Goal: Task Accomplishment & Management: Manage account settings

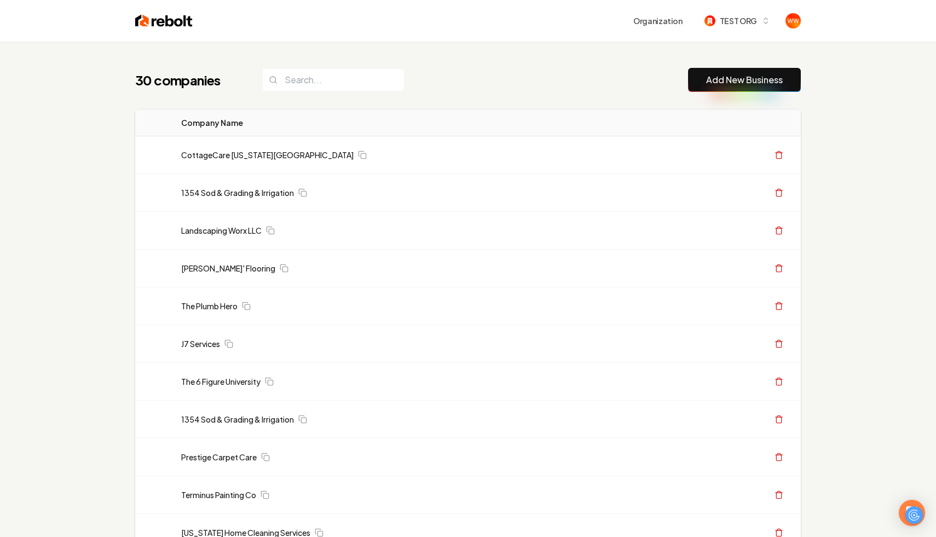
click at [427, 79] on div "30 companies Add New Business" at bounding box center [468, 80] width 666 height 24
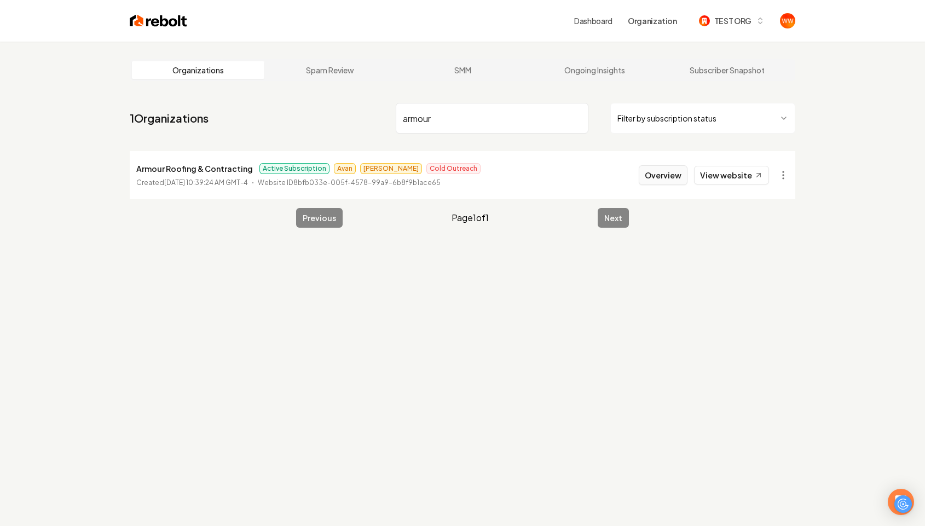
type input "armour"
click at [669, 168] on button "Overview" at bounding box center [663, 175] width 49 height 20
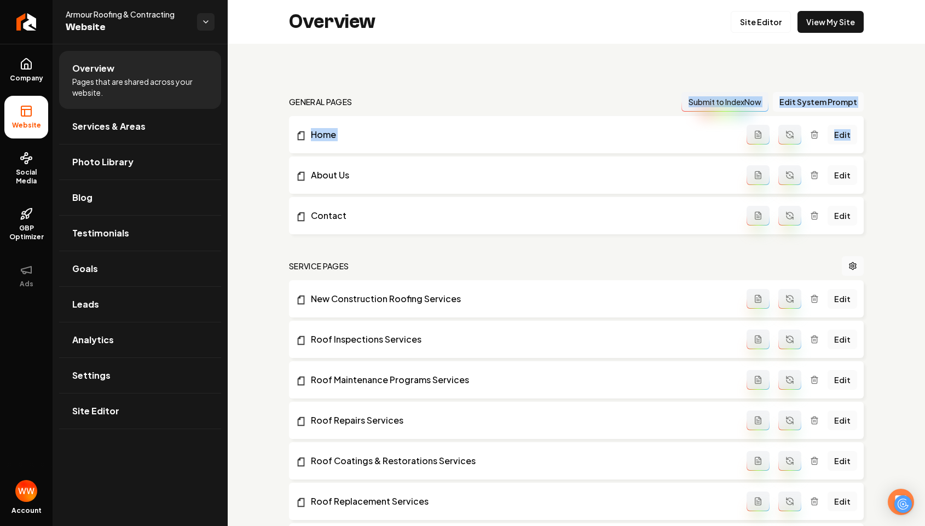
drag, startPoint x: 695, startPoint y: 78, endPoint x: 874, endPoint y: 149, distance: 193.0
click at [113, 381] on link "Settings" at bounding box center [140, 375] width 162 height 35
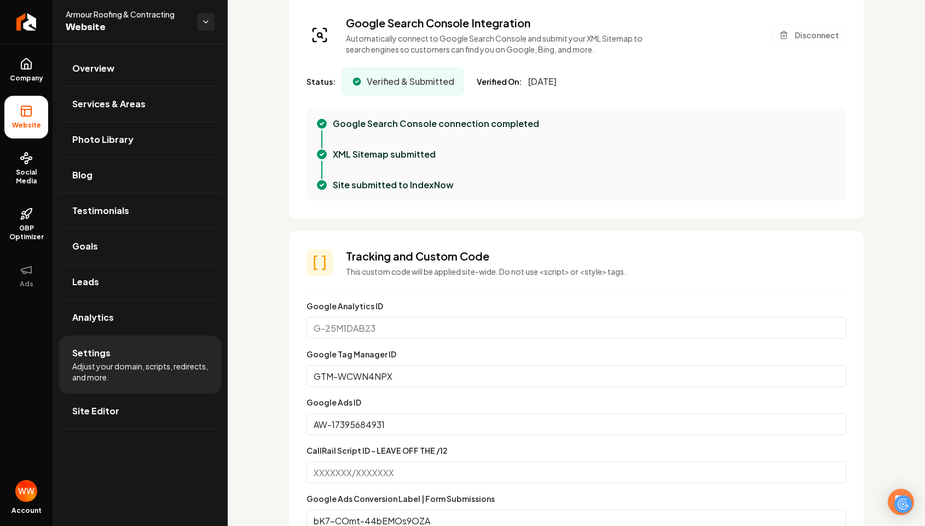
scroll to position [419, 0]
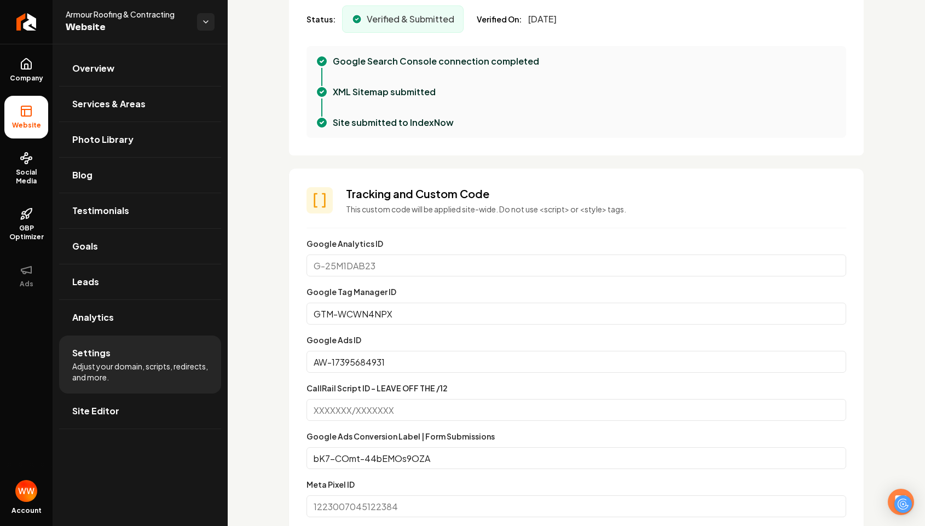
click at [379, 315] on input "GTM-WCWN4NPX" at bounding box center [577, 314] width 540 height 22
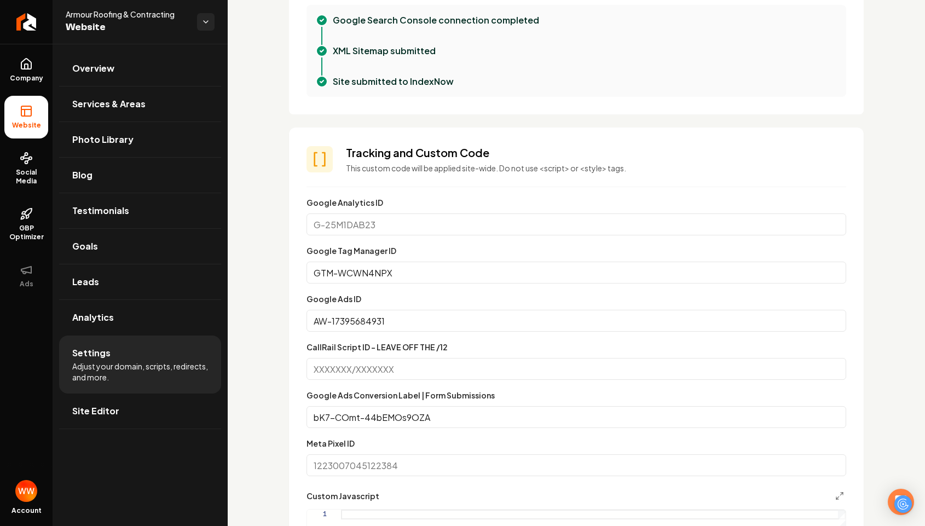
scroll to position [465, 0]
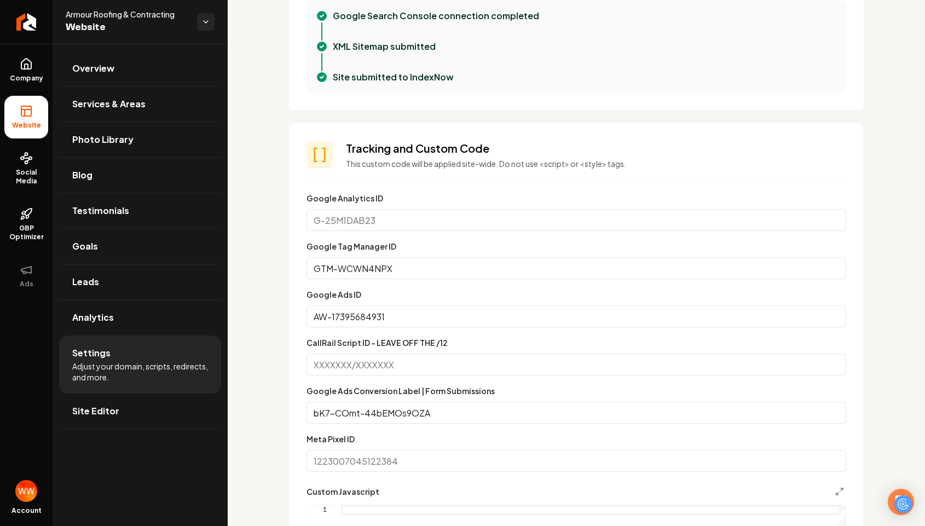
click at [353, 315] on input "AW-17395684931" at bounding box center [577, 316] width 540 height 22
click at [373, 32] on div "Google Search Console connection completed" at bounding box center [576, 24] width 522 height 31
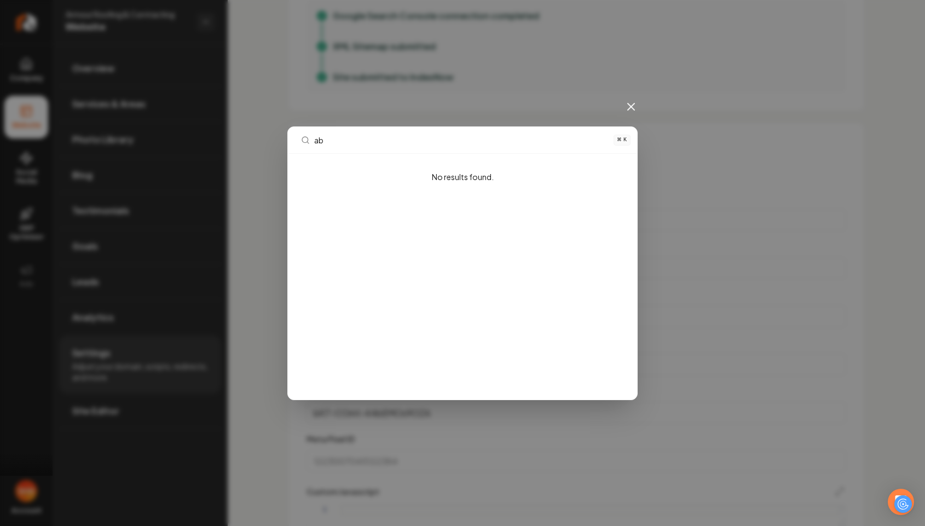
type input "abe"
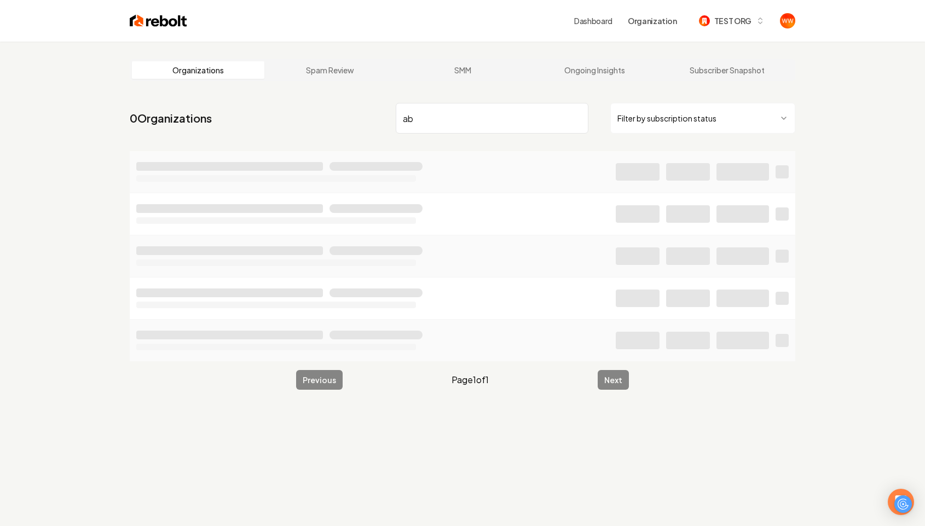
type input "abe"
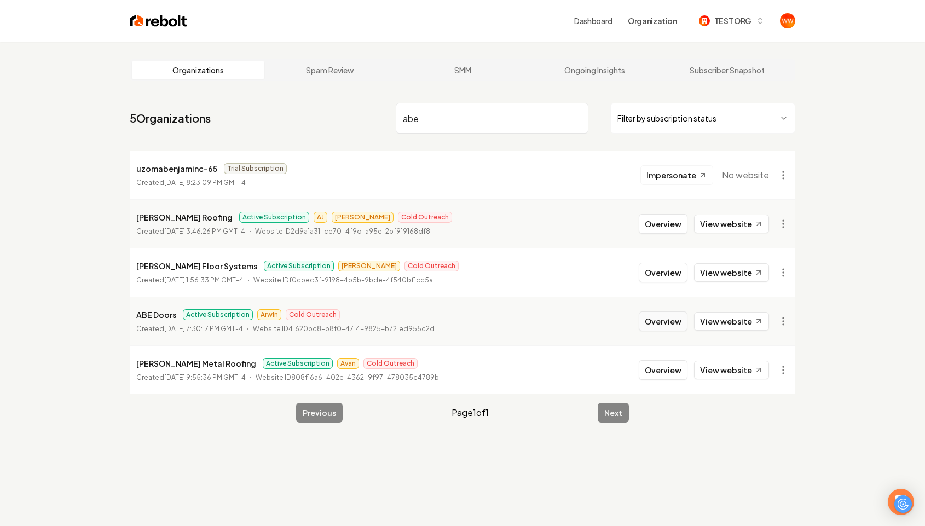
click at [645, 321] on button "Overview" at bounding box center [663, 322] width 49 height 20
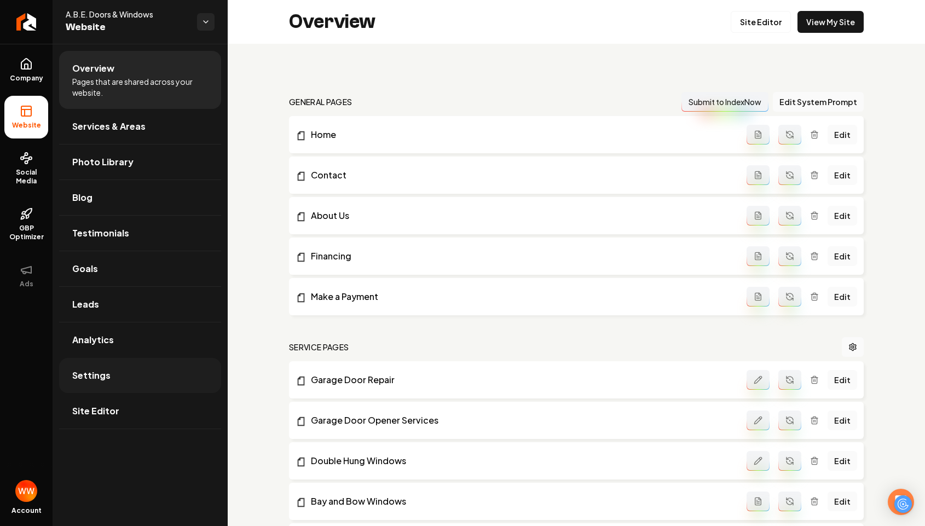
click at [94, 379] on span "Settings" at bounding box center [91, 375] width 38 height 13
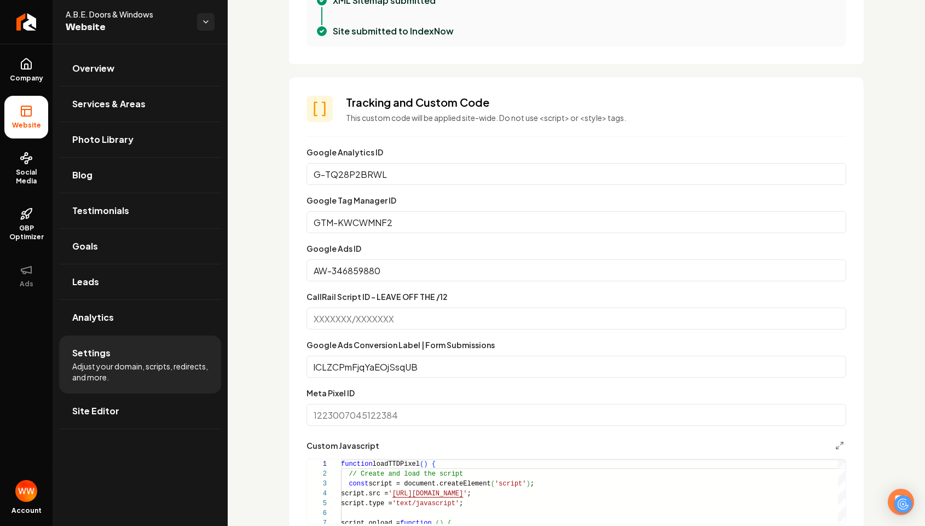
scroll to position [514, 0]
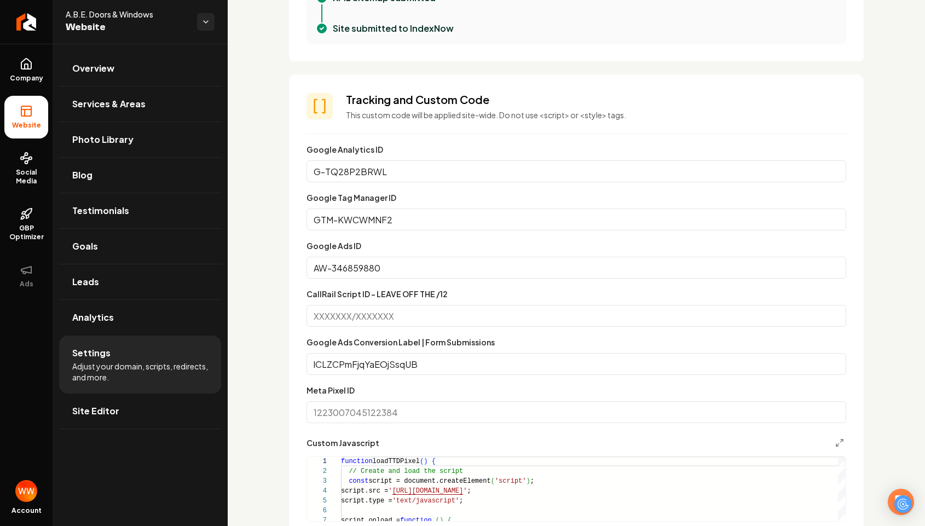
click at [368, 270] on input "AW-346859880" at bounding box center [577, 268] width 540 height 22
click at [515, 229] on input "GTM-KWCWMNF2" at bounding box center [577, 220] width 540 height 22
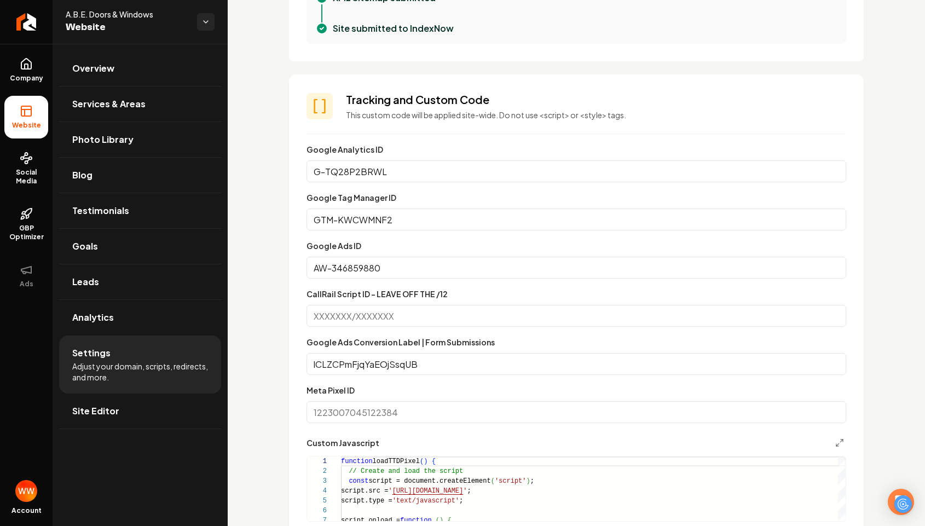
click at [454, 364] on input "lCLZCPmFjqYaEOjSsqUB" at bounding box center [577, 364] width 540 height 22
click at [373, 372] on input "lCLZCPmFjqYaEOjSsqUB" at bounding box center [577, 364] width 540 height 22
click at [385, 349] on div "Google Ads Conversion Label | Form Submissions lCLZCPmFjqYaEOjSsqUB" at bounding box center [577, 355] width 540 height 39
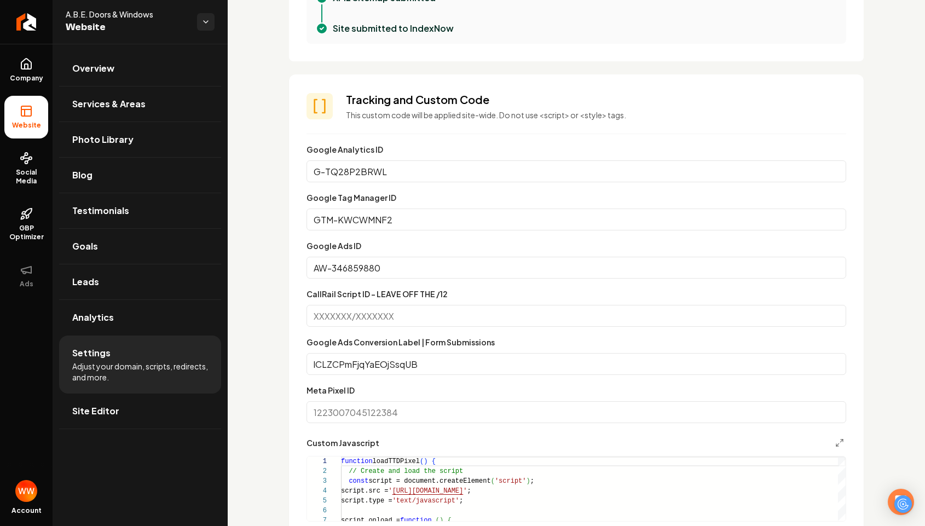
click at [385, 349] on div "Google Ads Conversion Label | Form Submissions lCLZCPmFjqYaEOjSsqUB" at bounding box center [577, 355] width 540 height 39
click at [366, 360] on input "lCLZCPmFjqYaEOjSsqUB" at bounding box center [577, 364] width 540 height 22
paste input "__7aCMKj8-M"
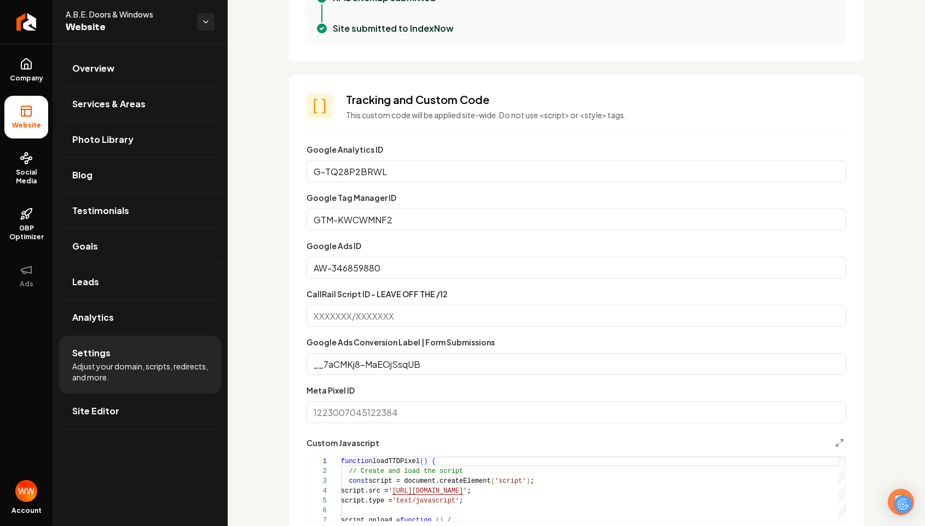
type input "__7aCMKj8-MaEOjSsqUB"
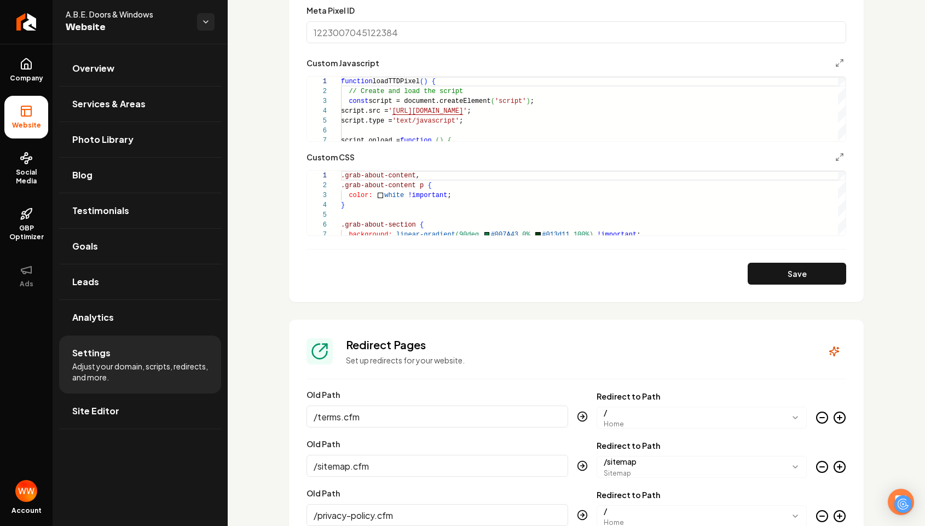
scroll to position [901, 0]
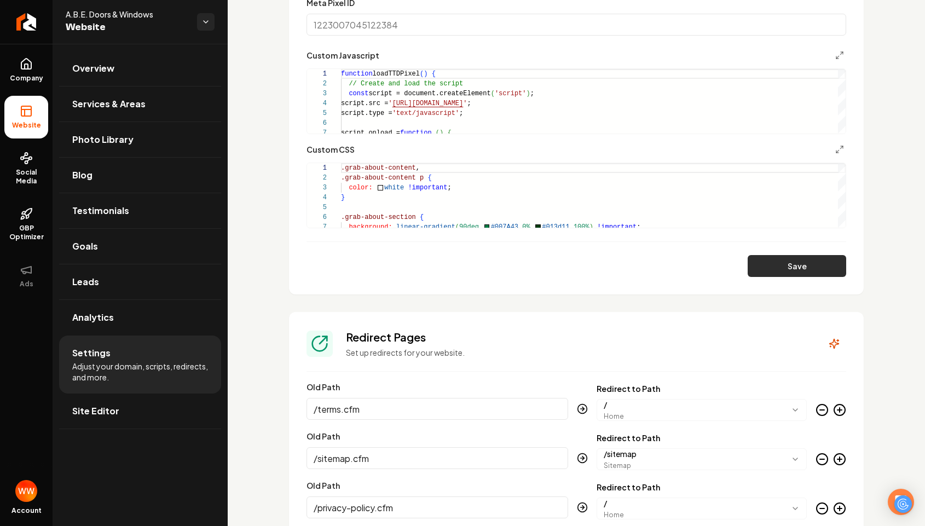
click at [783, 268] on button "Save" at bounding box center [797, 266] width 99 height 22
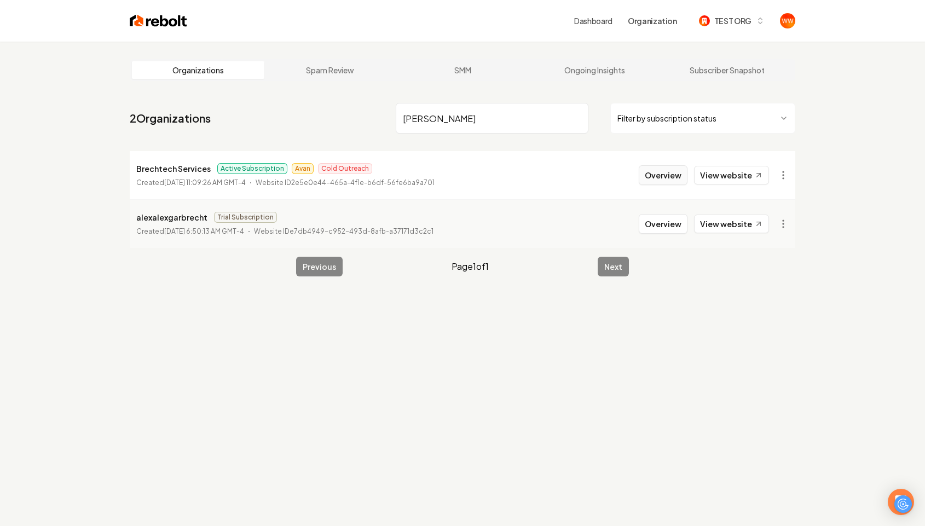
type input "[PERSON_NAME]"
click at [679, 180] on button "Overview" at bounding box center [663, 175] width 49 height 20
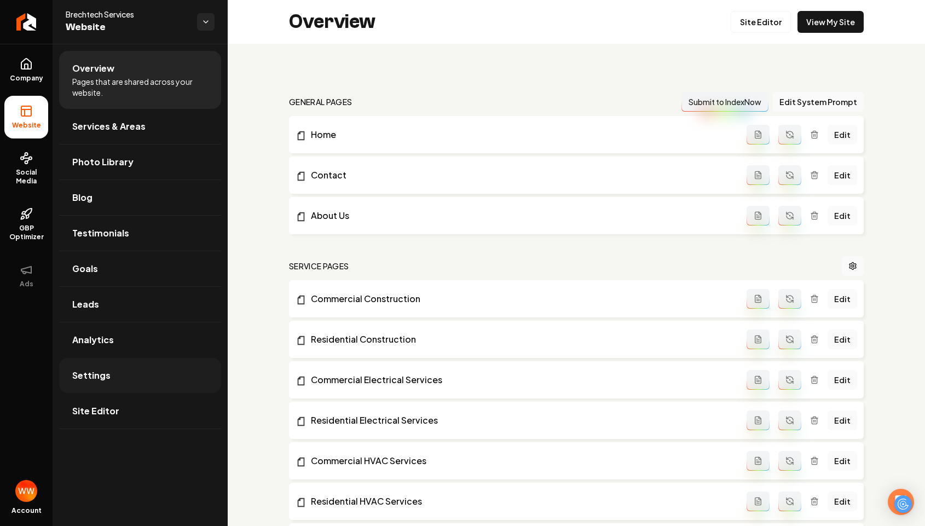
click at [143, 364] on link "Settings" at bounding box center [140, 375] width 162 height 35
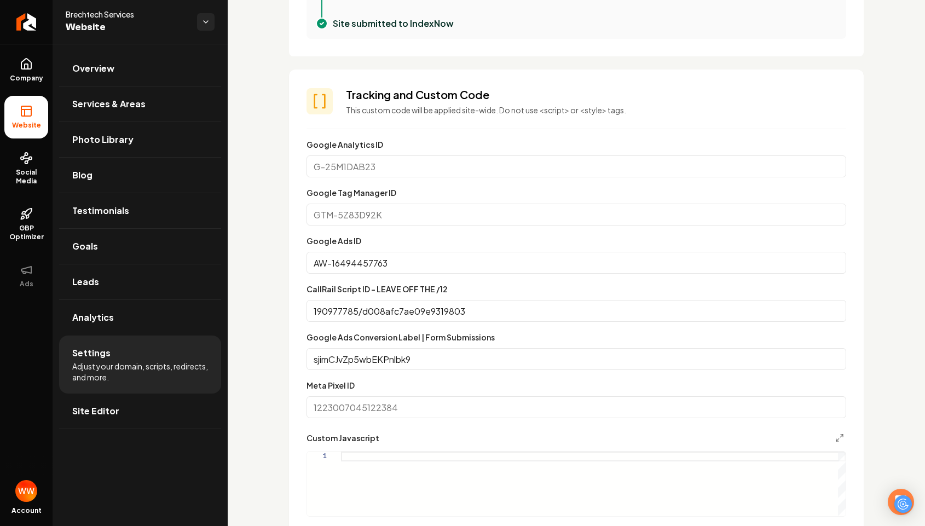
scroll to position [538, 0]
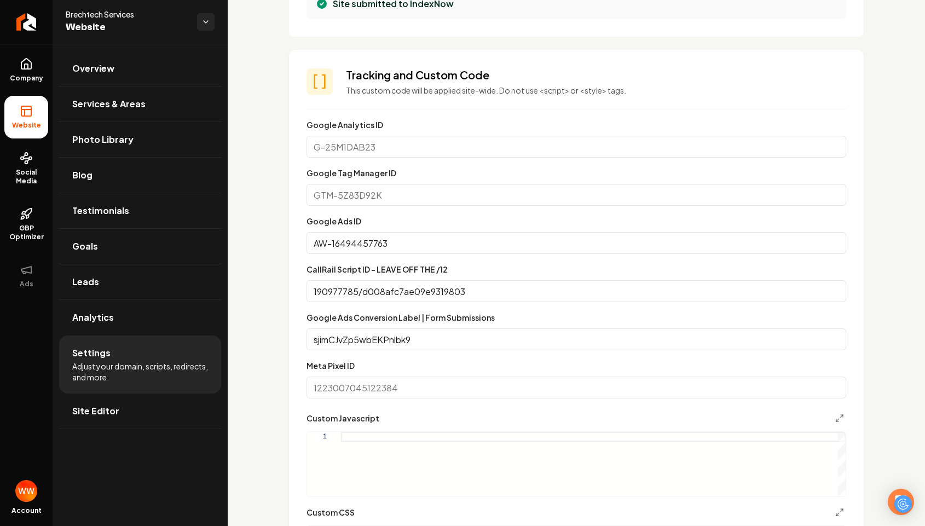
click at [321, 339] on input "sjimCJvZp5wbEKPnlbk9" at bounding box center [577, 339] width 540 height 22
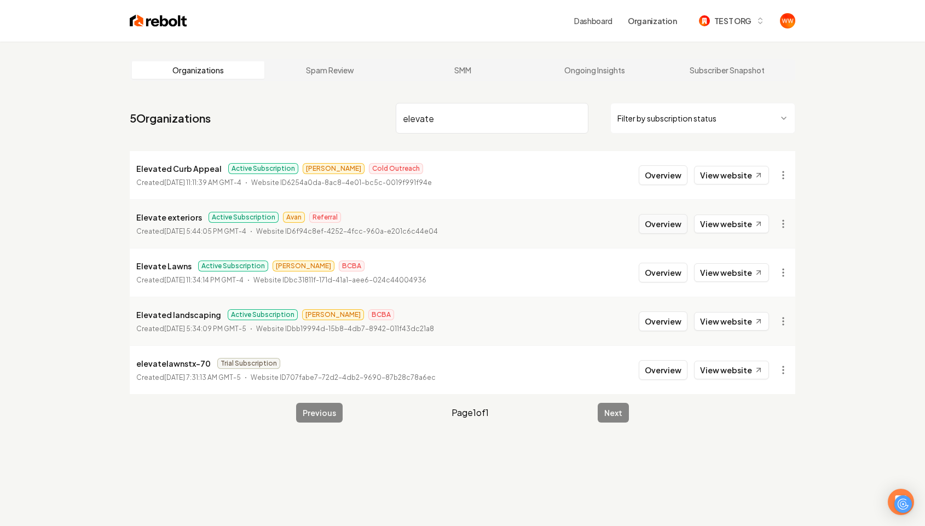
type input "elevate"
click at [642, 224] on button "Overview" at bounding box center [663, 224] width 49 height 20
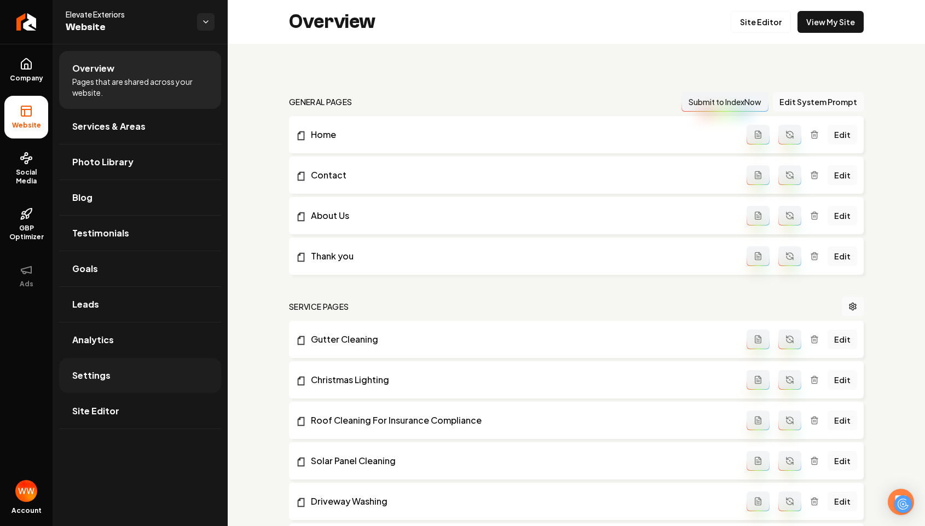
click at [76, 379] on span "Settings" at bounding box center [91, 375] width 38 height 13
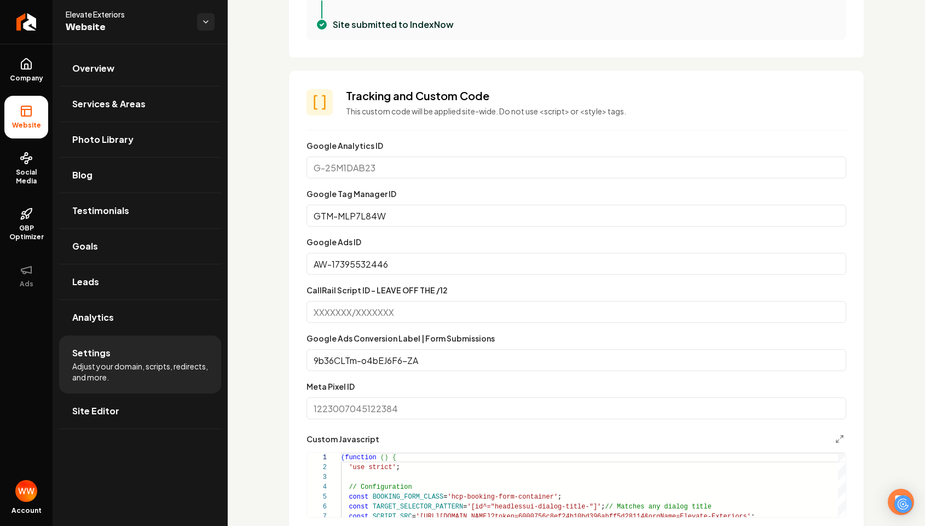
scroll to position [533, 0]
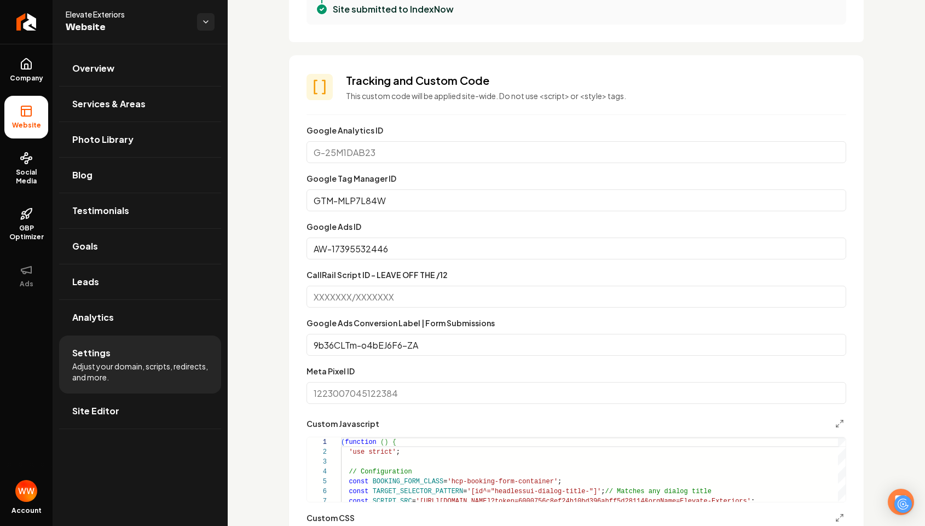
click at [402, 330] on div "Google Ads Conversion Label | Form Submissions 9b36CLTm-o4bEJ6F6-ZA" at bounding box center [577, 335] width 540 height 39
click at [368, 351] on input "9b36CLTm-o4bEJ6F6-ZA" at bounding box center [577, 345] width 540 height 22
click at [272, 207] on div "Custom domain Connect and configure a custom domain. Domain Connected [DOMAIN_N…" at bounding box center [576, 375] width 697 height 1728
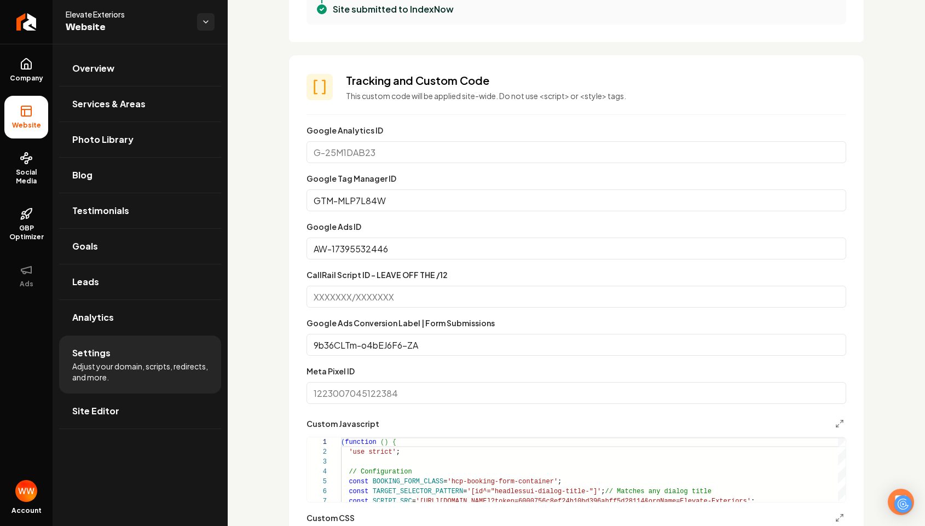
click at [272, 207] on div "Custom domain Connect and configure a custom domain. Domain Connected [DOMAIN_N…" at bounding box center [576, 375] width 697 height 1728
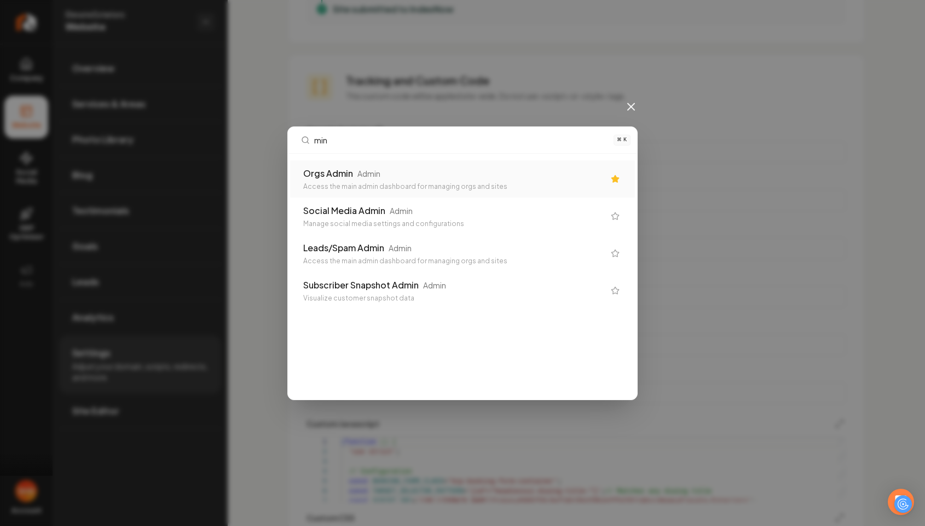
type input "mint"
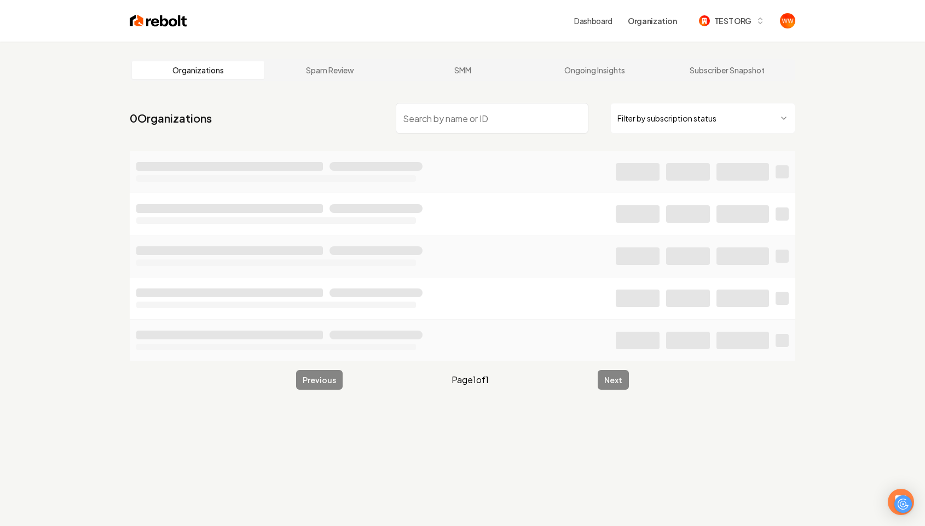
type input "i"
type input "mint"
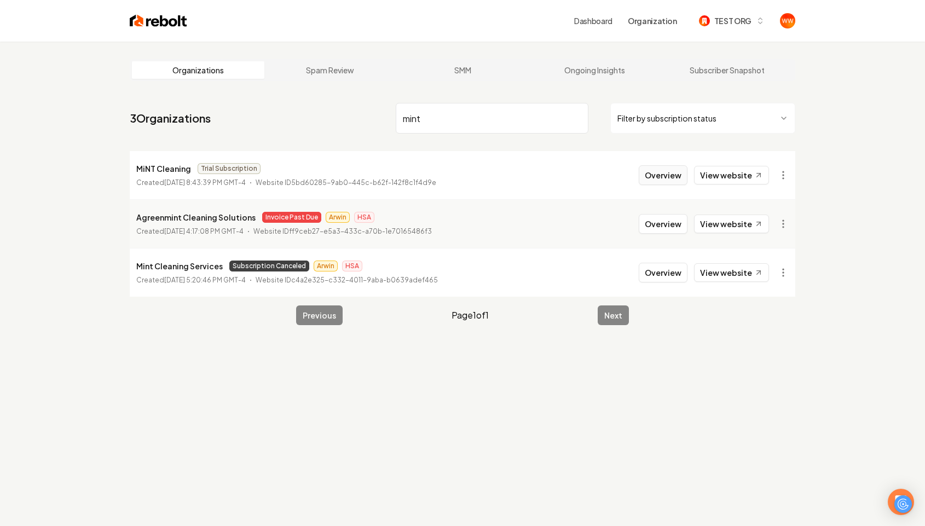
type input "mint"
click at [652, 170] on button "Overview" at bounding box center [663, 175] width 49 height 20
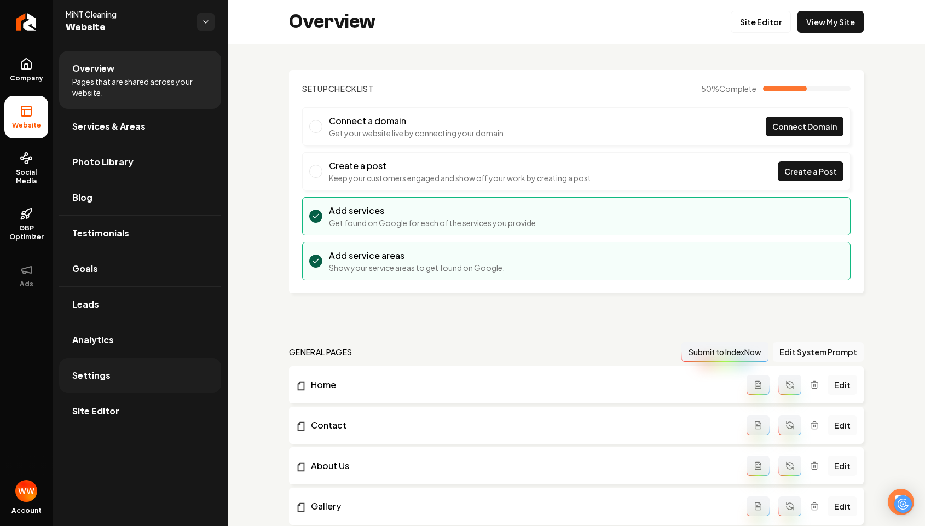
click at [136, 373] on link "Settings" at bounding box center [140, 375] width 162 height 35
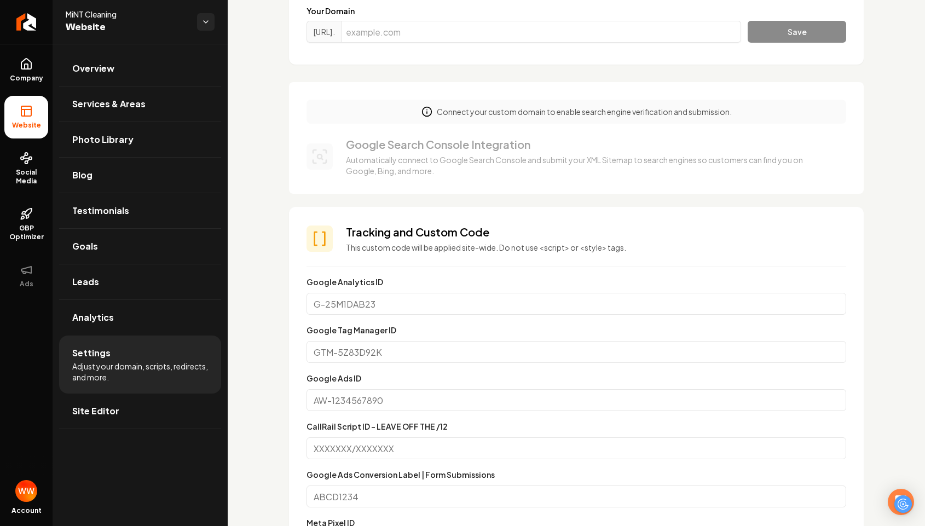
scroll to position [138, 0]
click at [372, 302] on input "Google Analytics ID" at bounding box center [577, 303] width 540 height 22
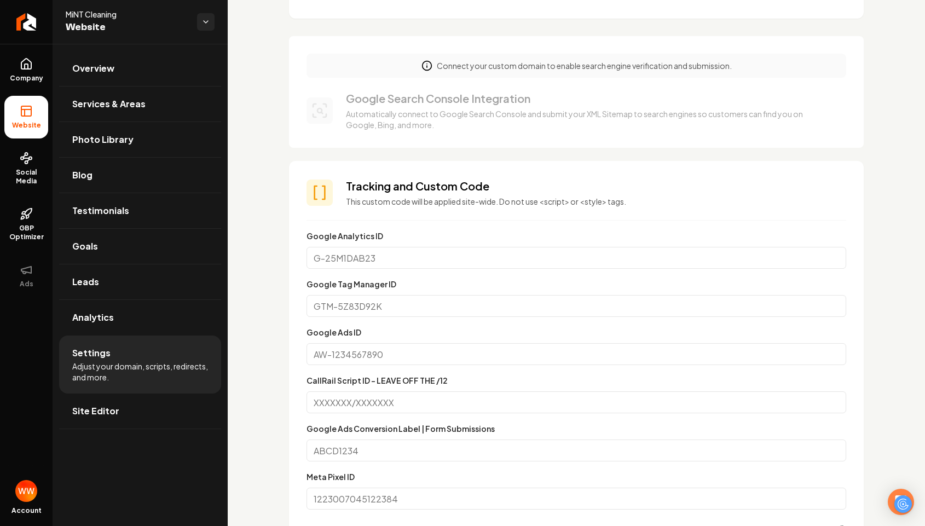
scroll to position [209, 0]
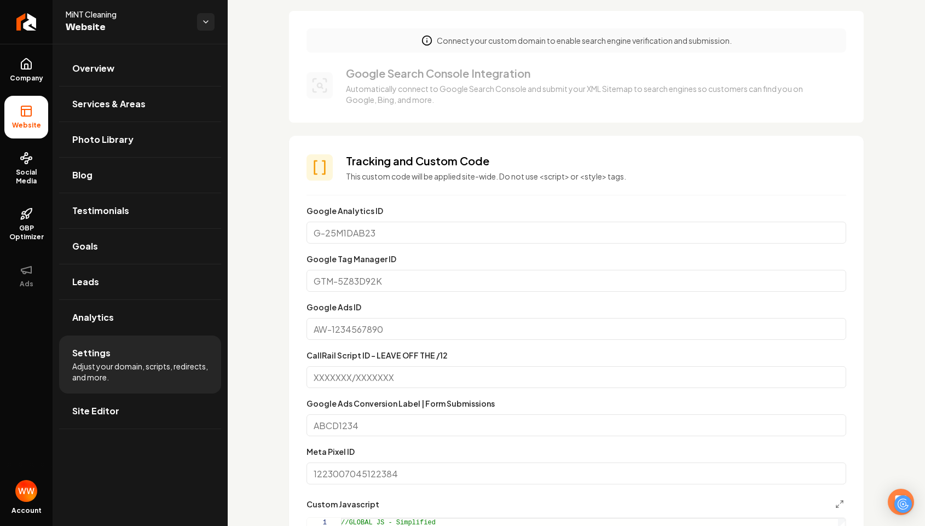
click at [349, 314] on div "Google Ads ID" at bounding box center [577, 320] width 540 height 39
click at [333, 326] on input "Google Ads ID" at bounding box center [577, 329] width 540 height 22
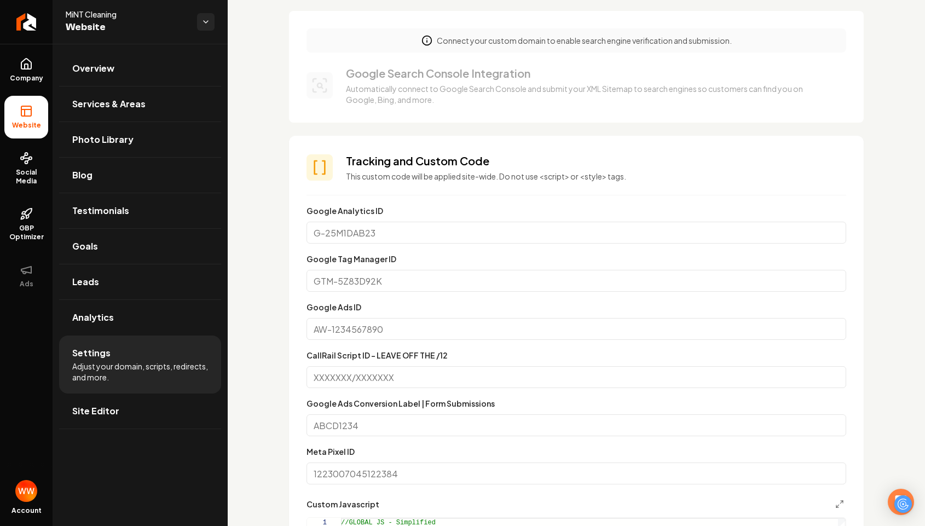
click at [373, 325] on input "Google Ads ID" at bounding box center [577, 329] width 540 height 22
paste input "595367908"
type input "AW-595367908"
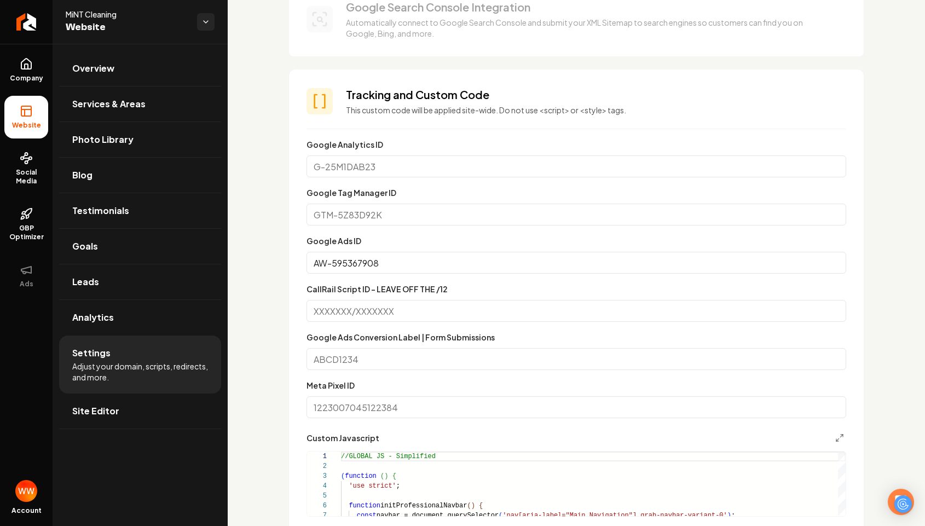
scroll to position [308, 0]
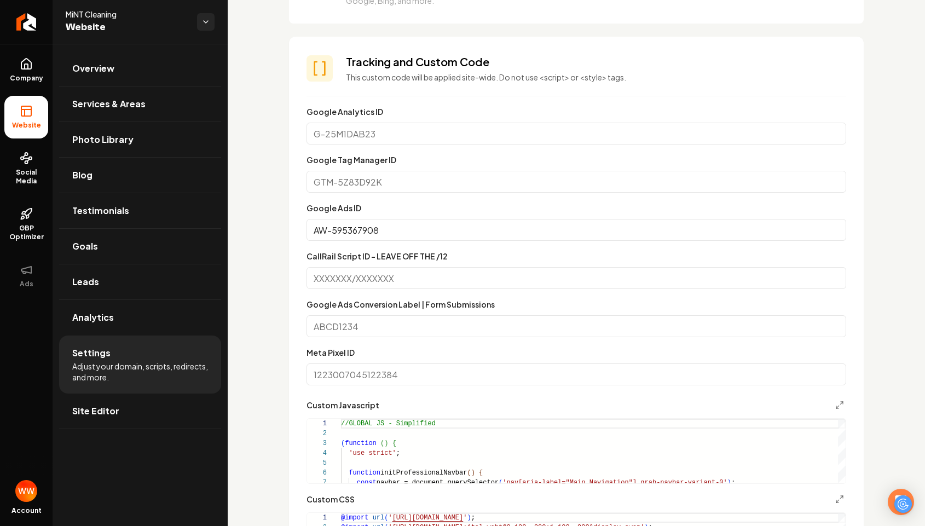
click at [413, 324] on input "Google Ads Conversion Label | Form Submissions" at bounding box center [577, 326] width 540 height 22
paste input "hbKbCN-VlZwbEOSv8psC"
type input "hbKbCN-VlZwbEOSv8psC"
click at [289, 320] on section "**********" at bounding box center [576, 341] width 575 height 608
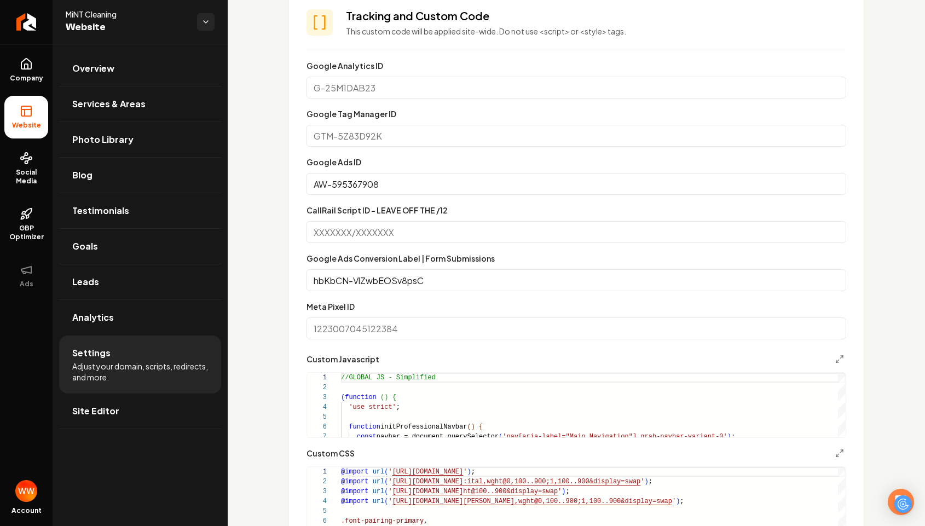
scroll to position [369, 0]
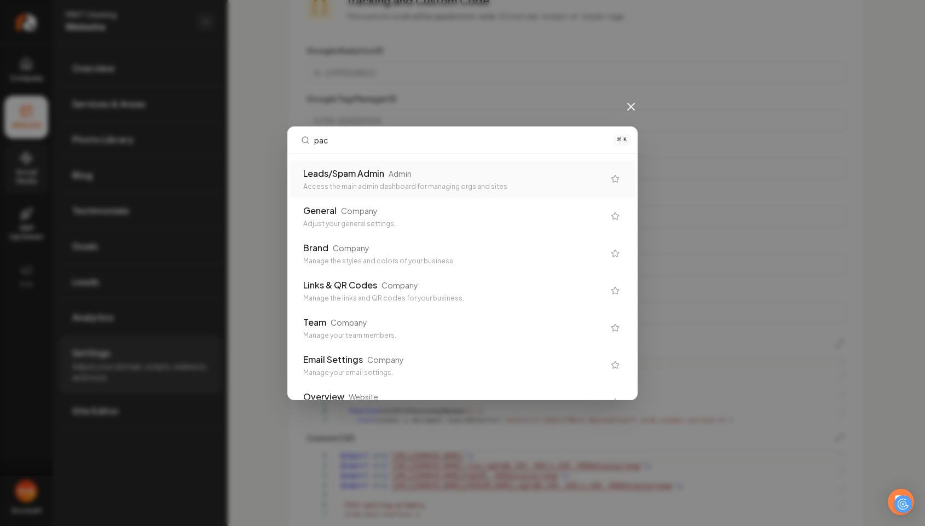
type input "paci"
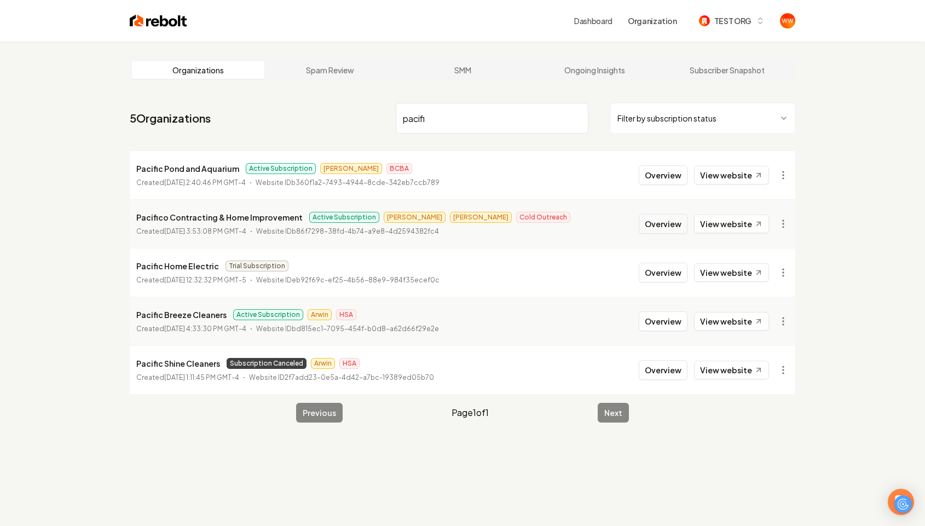
type input "pacifi"
click at [662, 222] on button "Overview" at bounding box center [663, 224] width 49 height 20
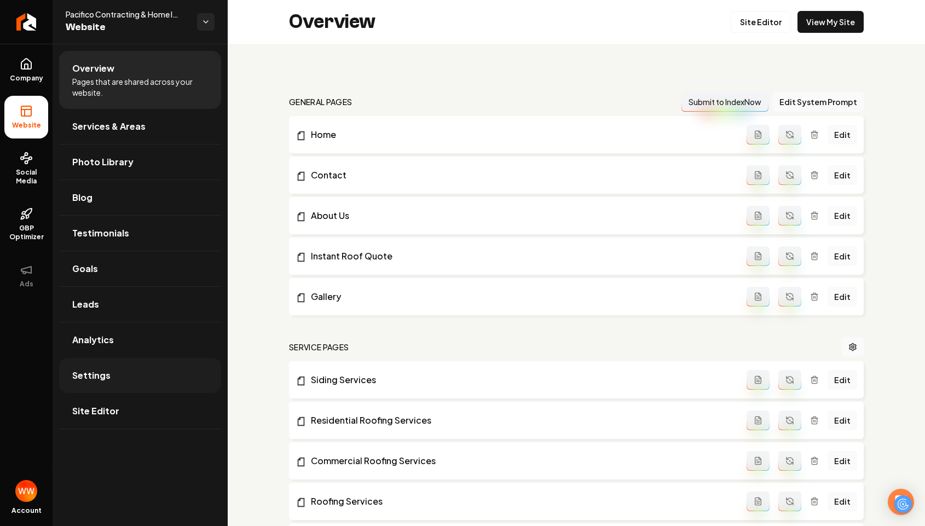
click at [139, 364] on link "Settings" at bounding box center [140, 375] width 162 height 35
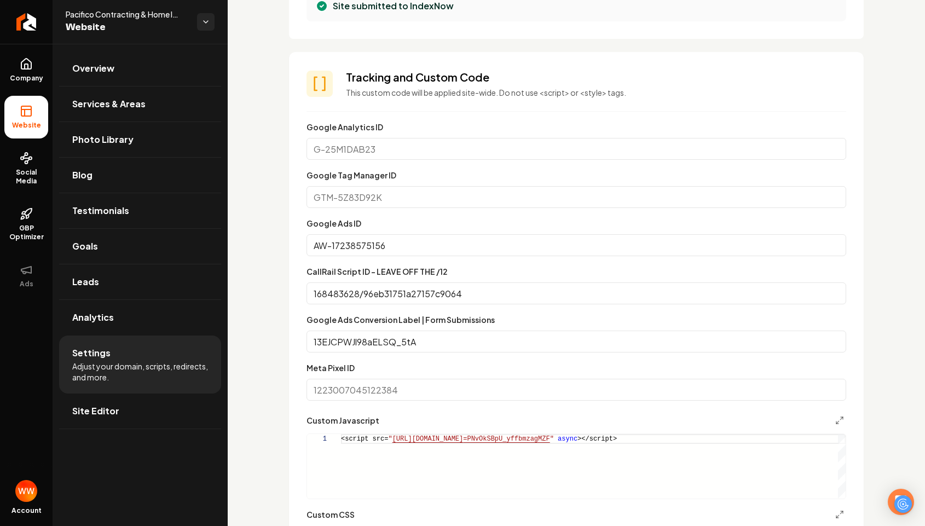
scroll to position [549, 0]
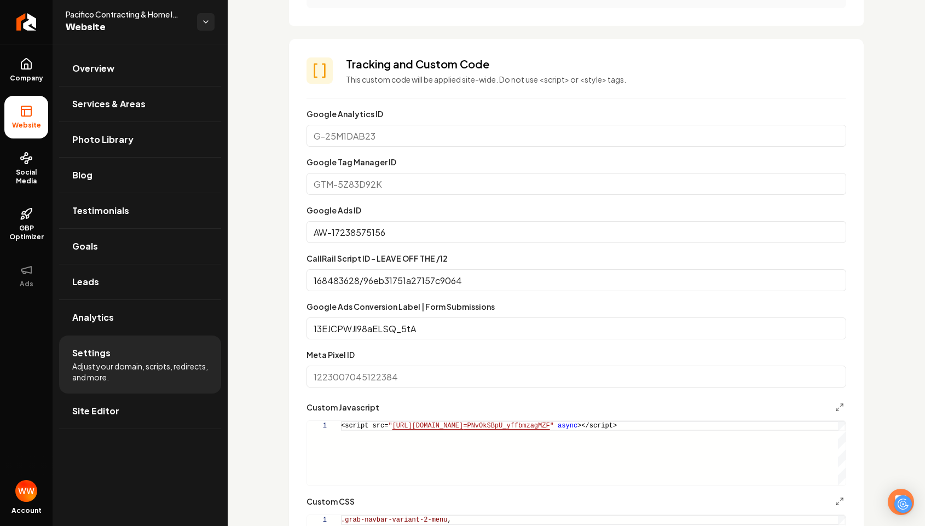
click at [365, 232] on input "AW-17238575156" at bounding box center [577, 232] width 540 height 22
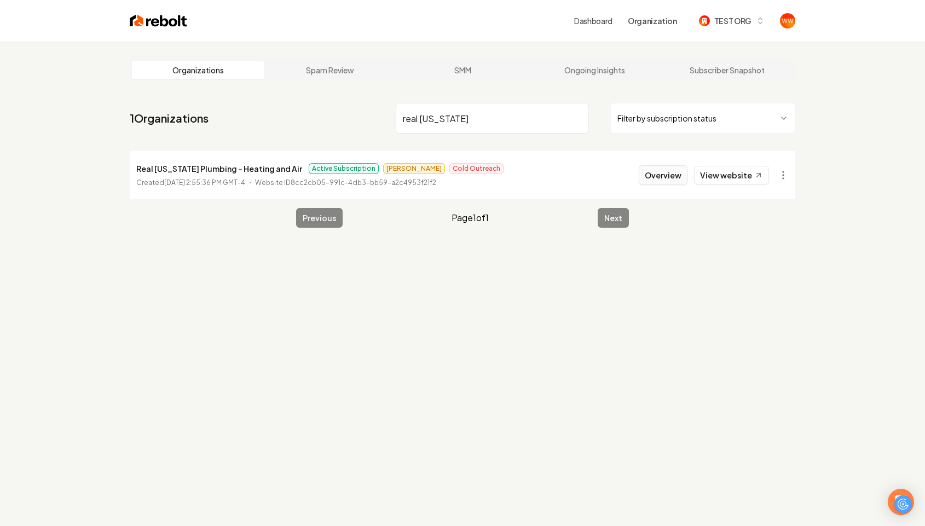
type input "real texas"
click at [673, 180] on button "Overview" at bounding box center [663, 175] width 49 height 20
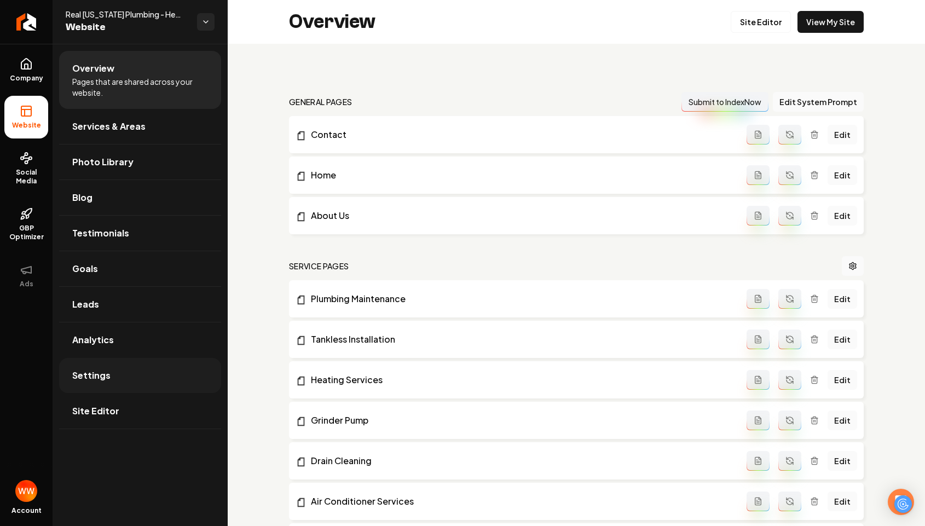
click at [133, 376] on link "Settings" at bounding box center [140, 375] width 162 height 35
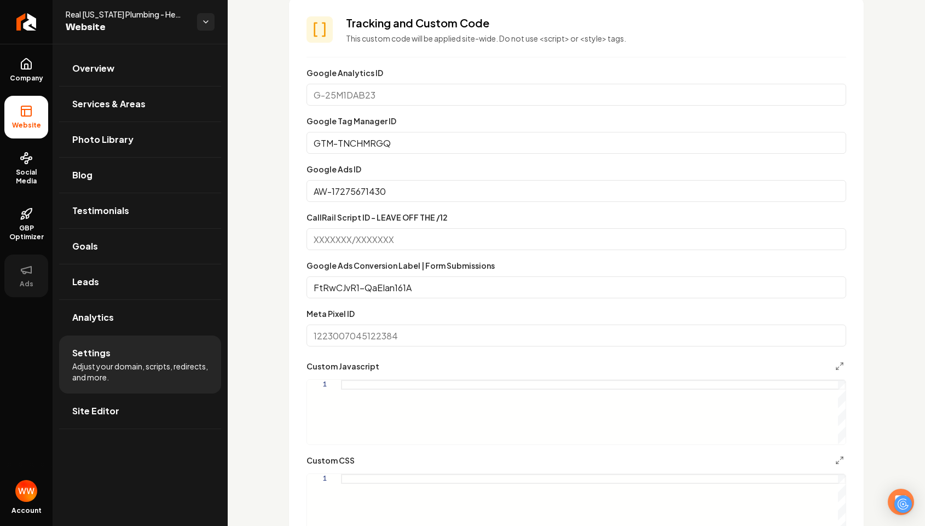
scroll to position [595, 0]
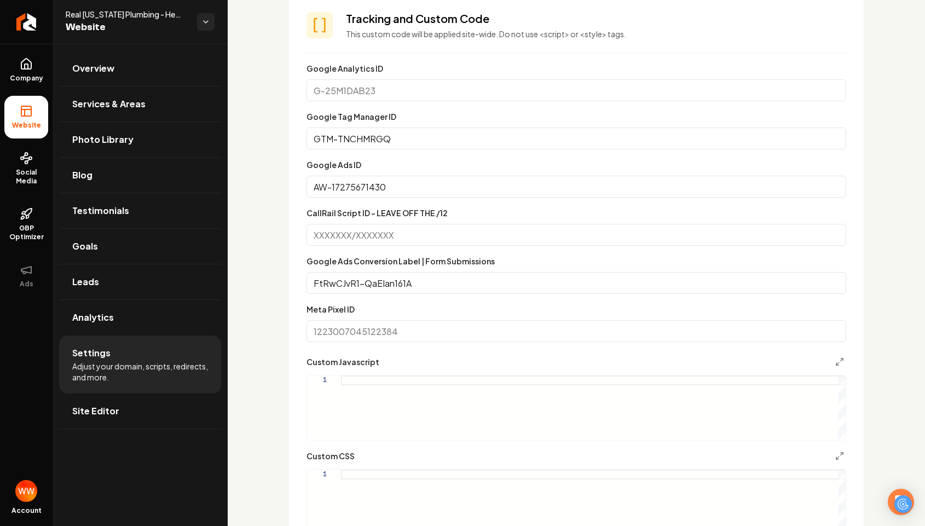
click at [312, 81] on input "Google Analytics ID" at bounding box center [577, 90] width 540 height 22
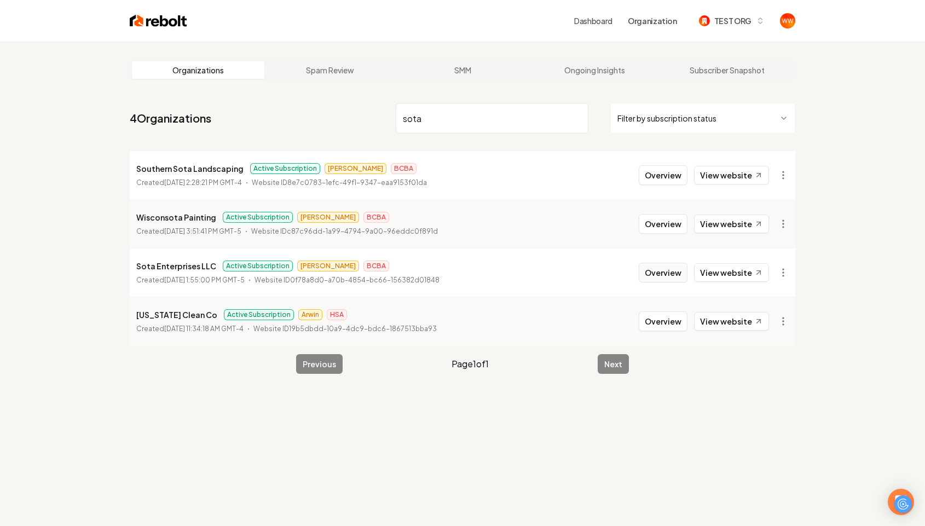
type input "sota"
click at [661, 275] on button "Overview" at bounding box center [663, 273] width 49 height 20
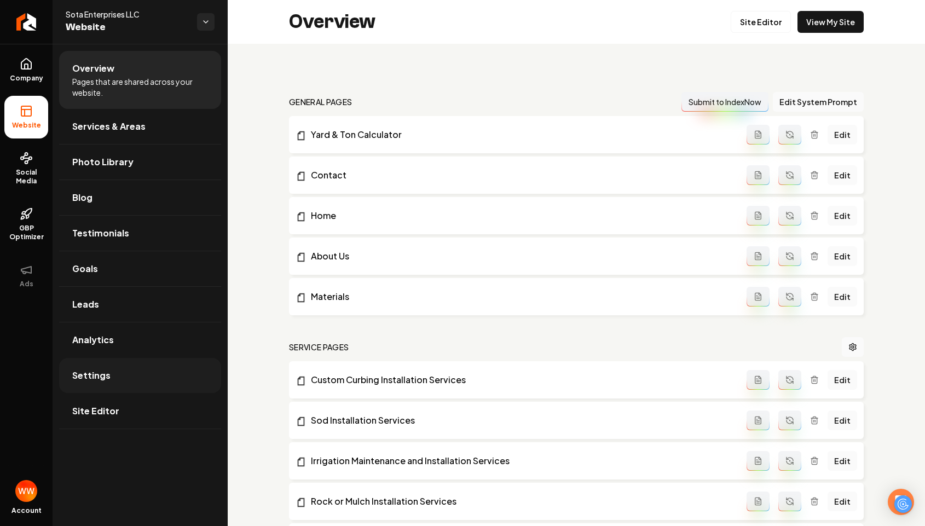
click at [169, 377] on link "Settings" at bounding box center [140, 375] width 162 height 35
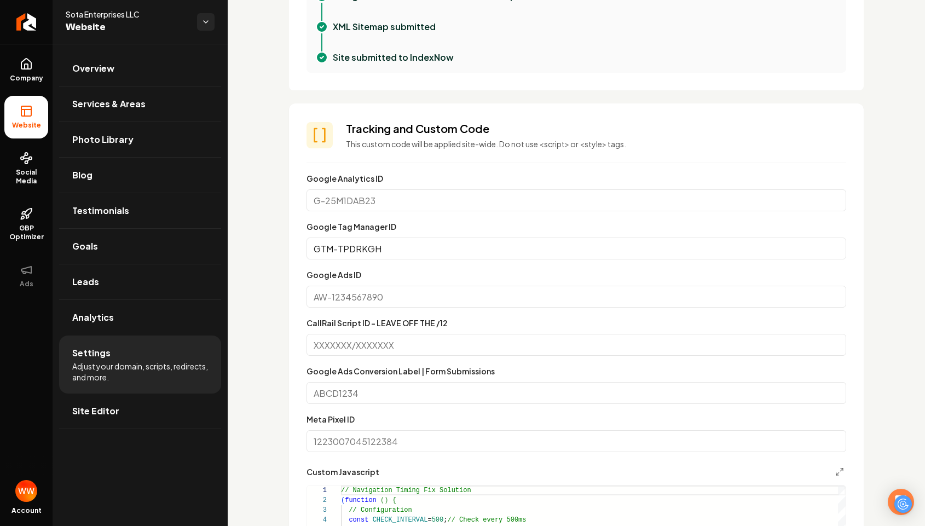
scroll to position [487, 0]
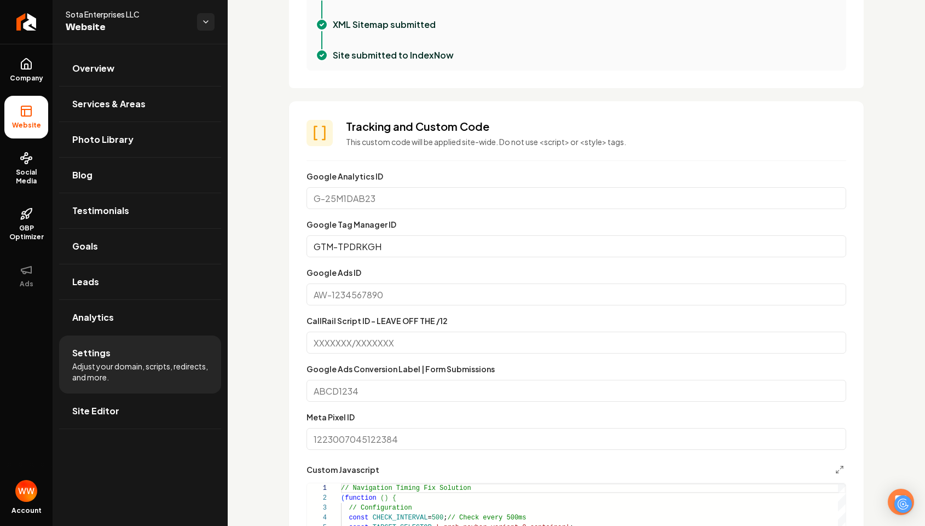
click at [360, 298] on input "Google Ads ID" at bounding box center [577, 295] width 540 height 22
type input "a"
paste input "10871148523"
type input "AW-10871148523"
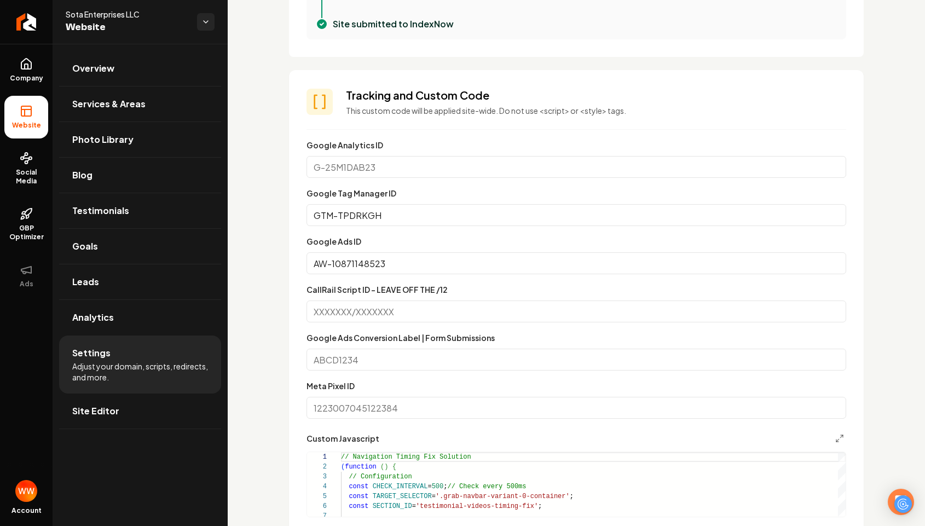
scroll to position [523, 0]
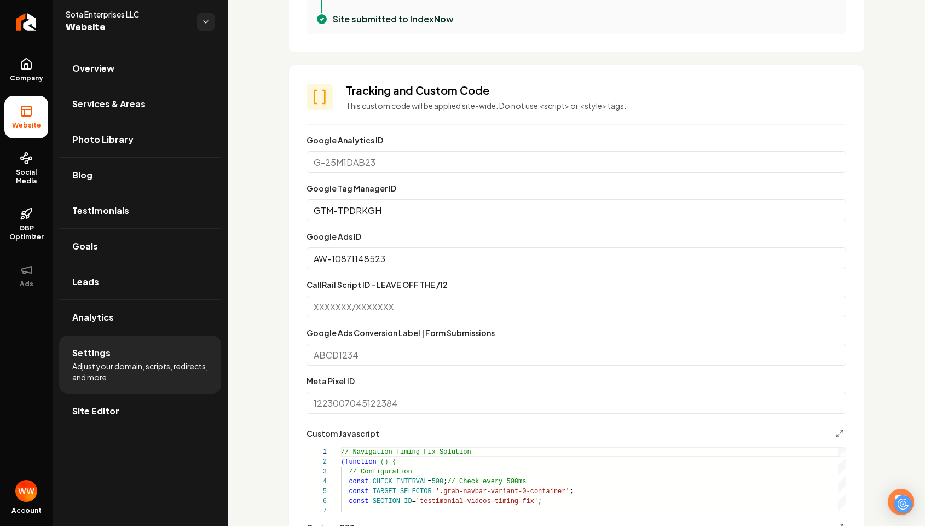
click at [355, 348] on input "Google Ads Conversion Label | Form Submissions" at bounding box center [577, 355] width 540 height 22
paste input "IaAbCIqjlZwbEOuf4r8o"
type input "IaAbCIqjlZwbEOuf4r8o"
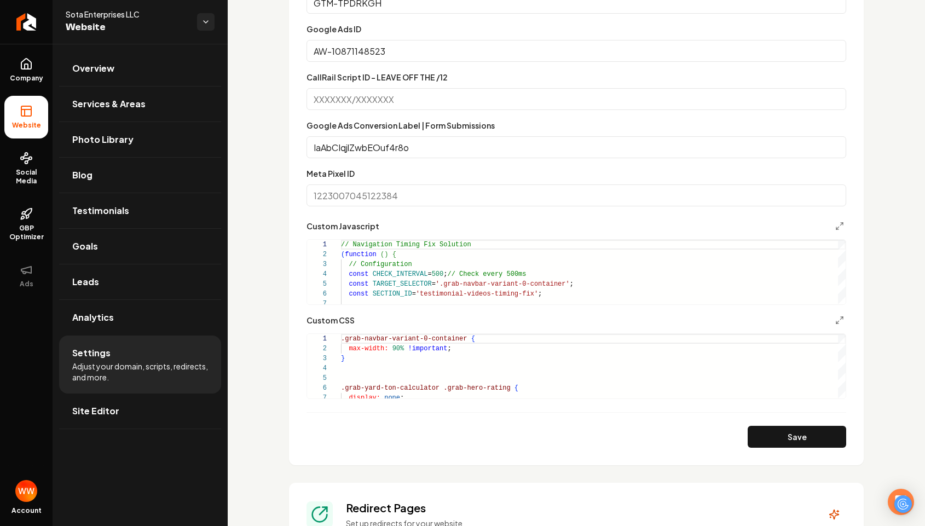
scroll to position [736, 0]
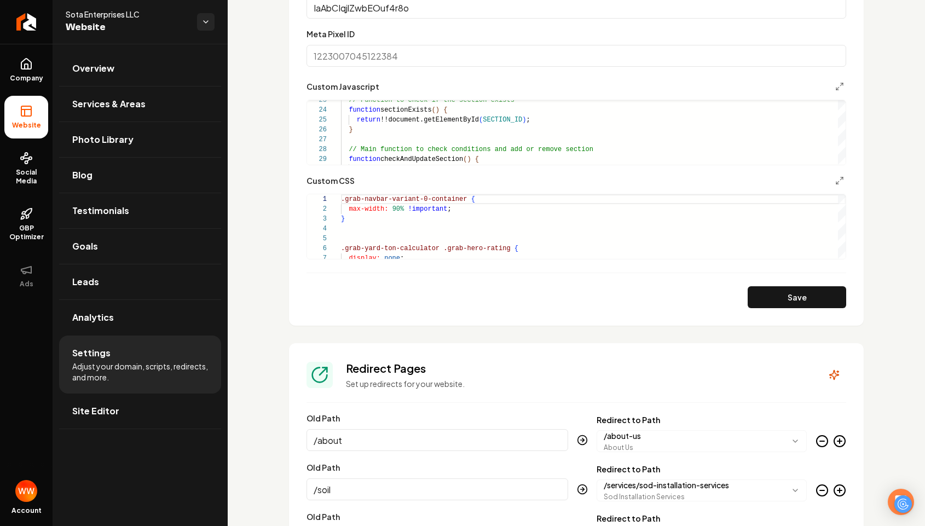
scroll to position [989, 0]
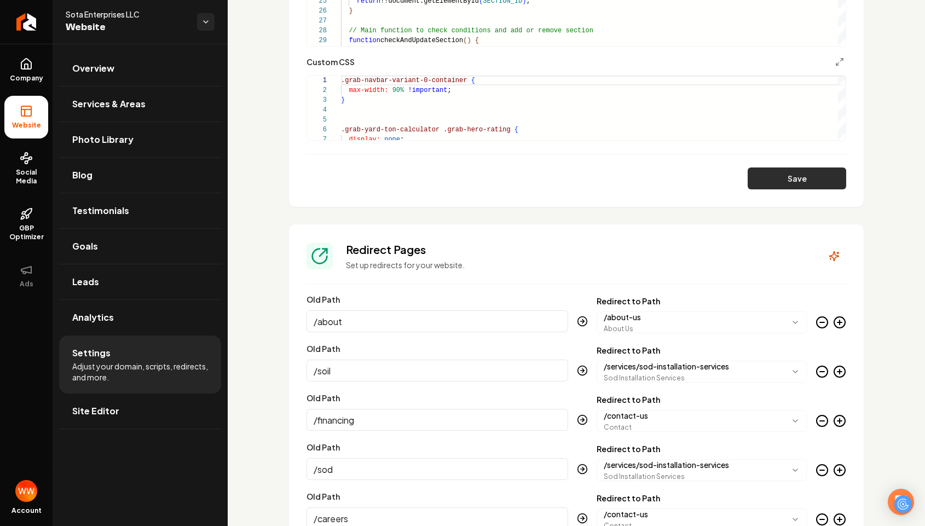
click at [795, 174] on button "Save" at bounding box center [797, 179] width 99 height 22
click at [250, 151] on div "Custom domain Connect and configure a custom domain. Domain Connected sotalands…" at bounding box center [576, 337] width 697 height 2565
